Goal: Transaction & Acquisition: Purchase product/service

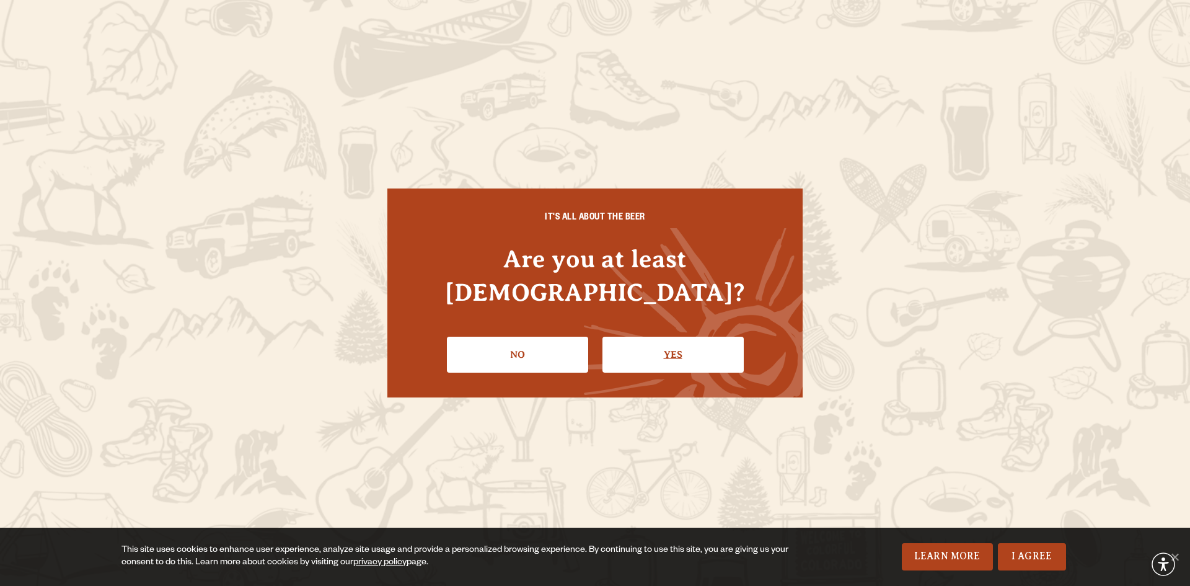
click at [645, 352] on link "Yes" at bounding box center [672, 355] width 141 height 36
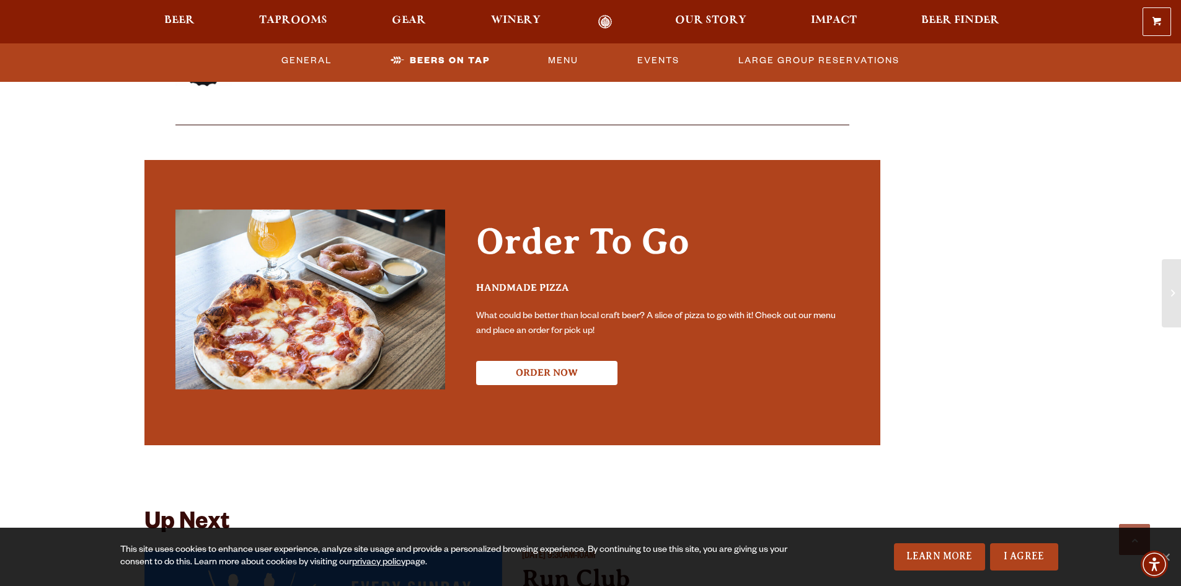
scroll to position [2293, 0]
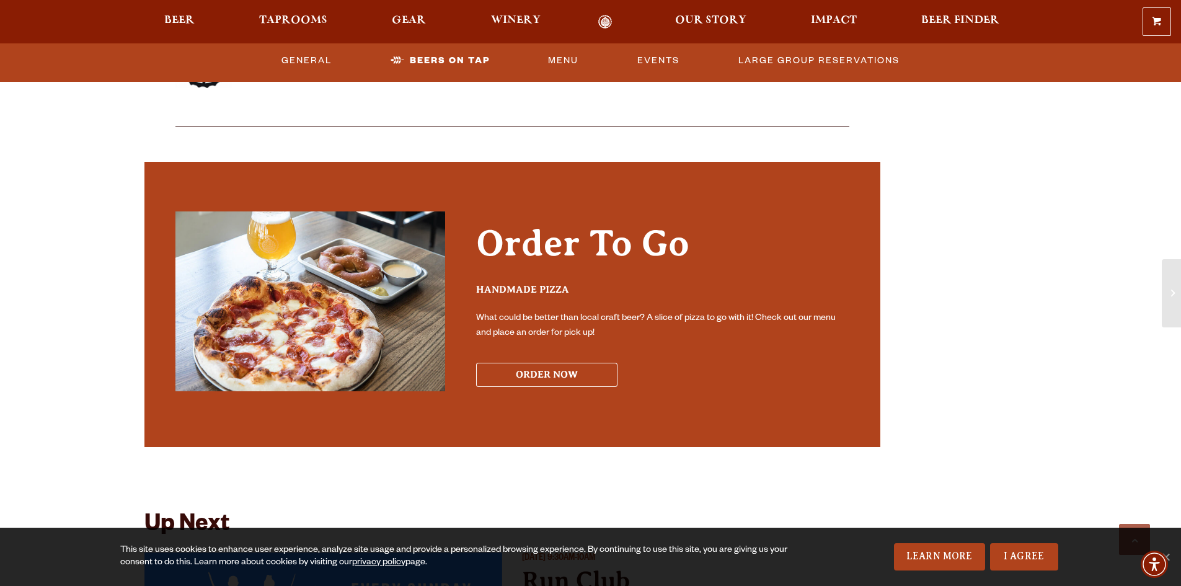
click at [558, 363] on button "ORDER NOW" at bounding box center [546, 375] width 141 height 24
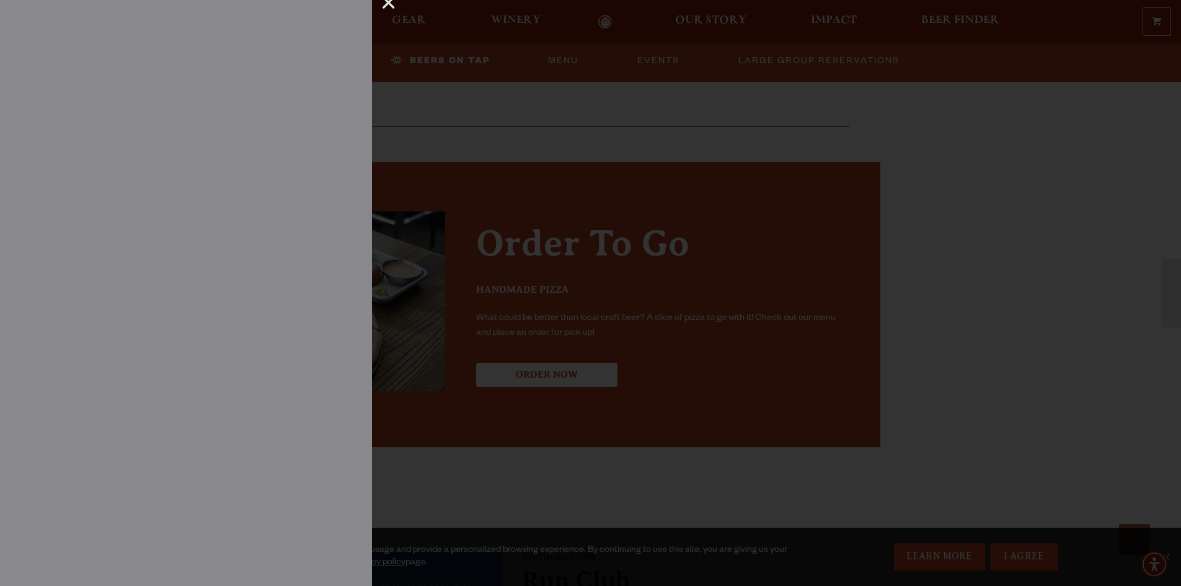
click at [415, 76] on div at bounding box center [590, 293] width 1181 height 586
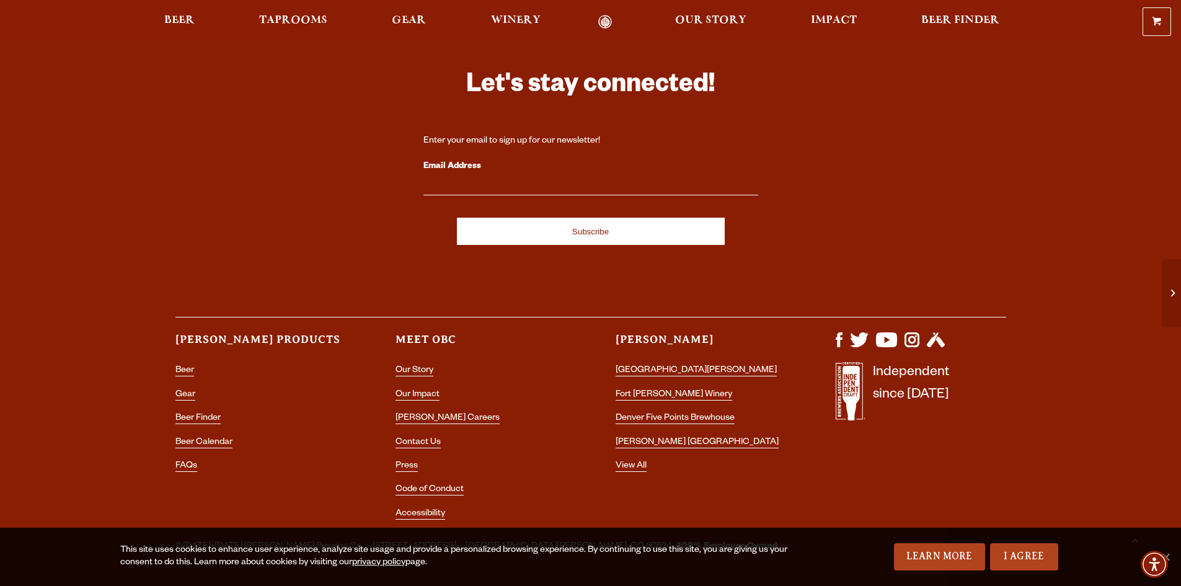
scroll to position [3414, 0]
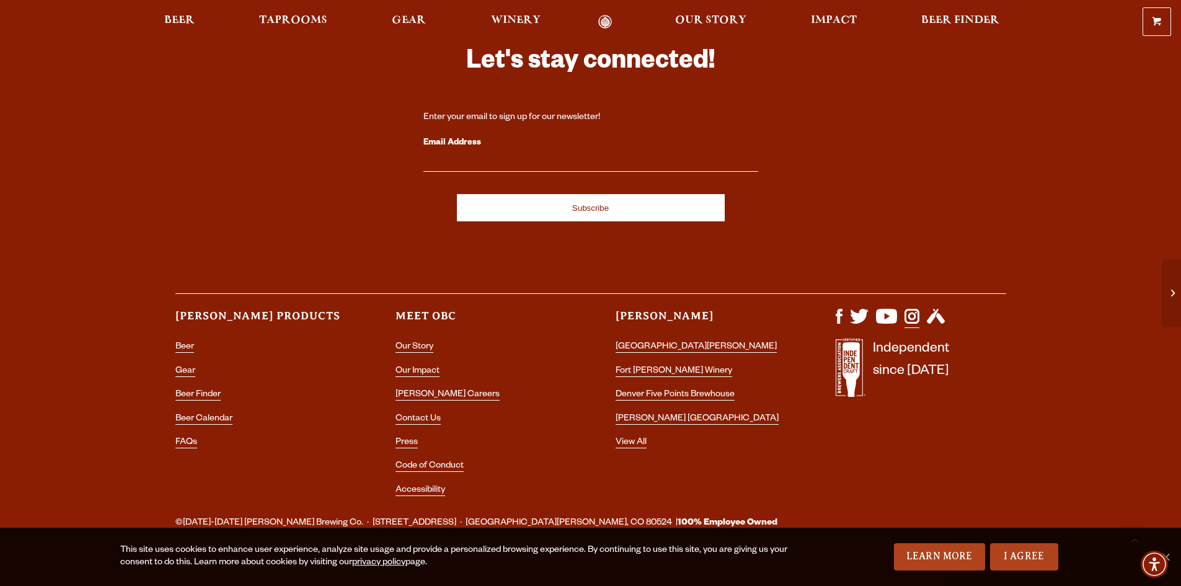
click at [907, 309] on img "Visit us on Instagram" at bounding box center [911, 316] width 15 height 15
